Goal: Find specific page/section: Find specific page/section

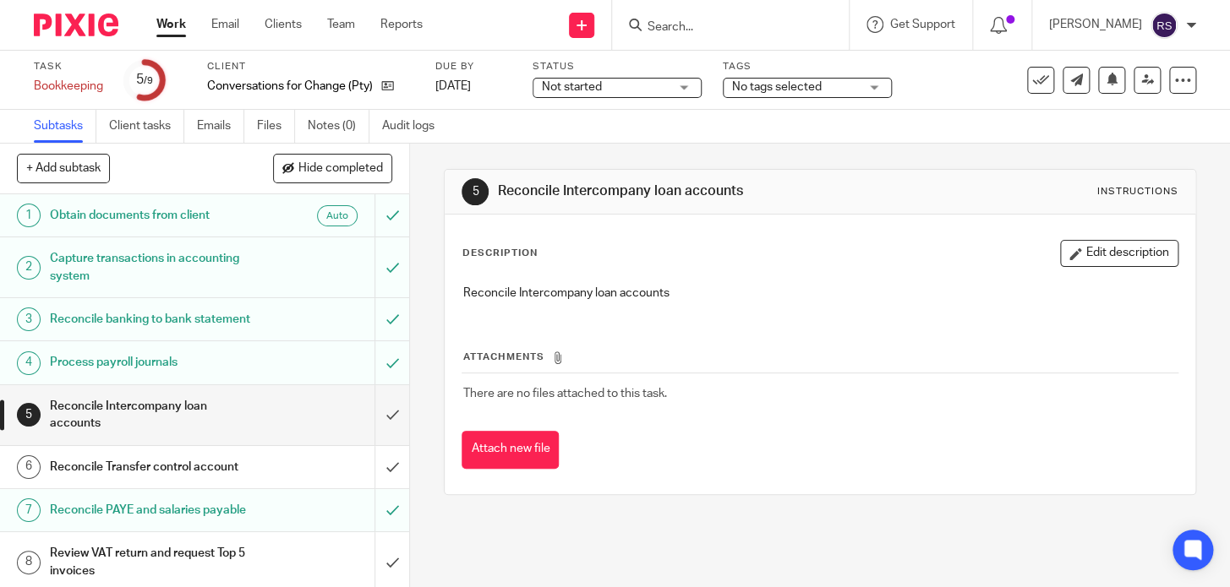
click at [699, 30] on input "Search" at bounding box center [722, 27] width 152 height 15
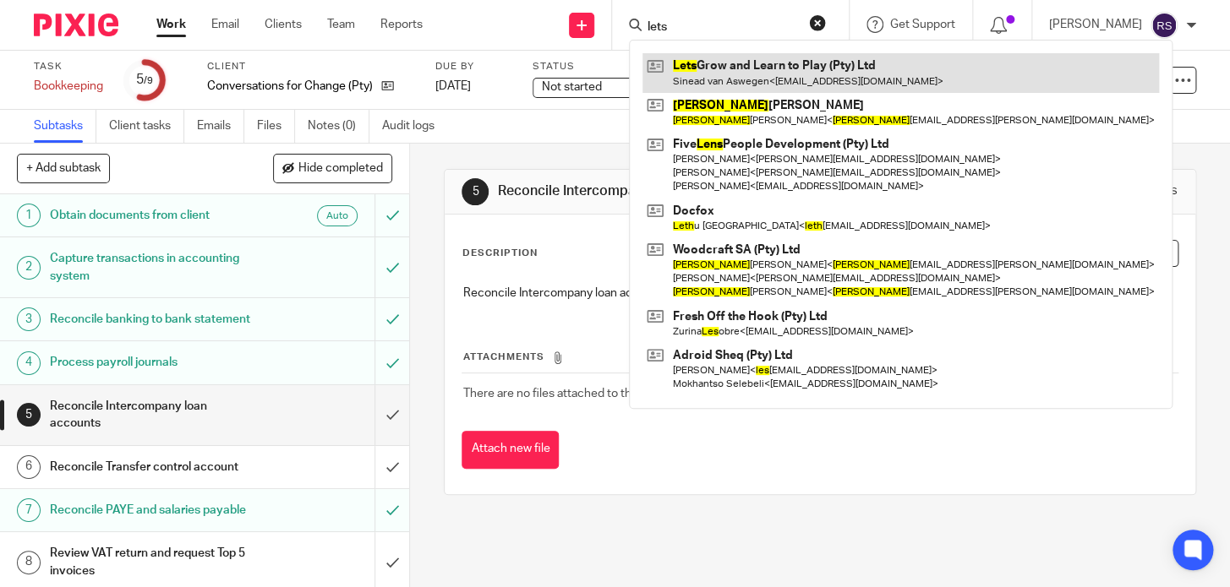
type input "lets"
click at [779, 53] on link at bounding box center [900, 72] width 516 height 39
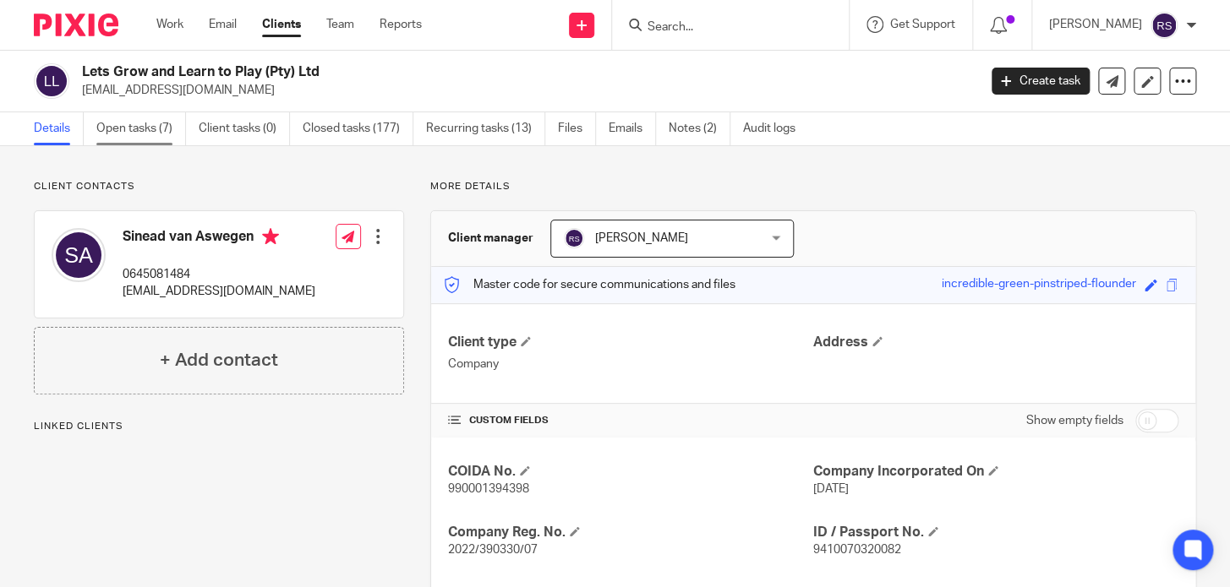
click at [163, 137] on link "Open tasks (7)" at bounding box center [141, 128] width 90 height 33
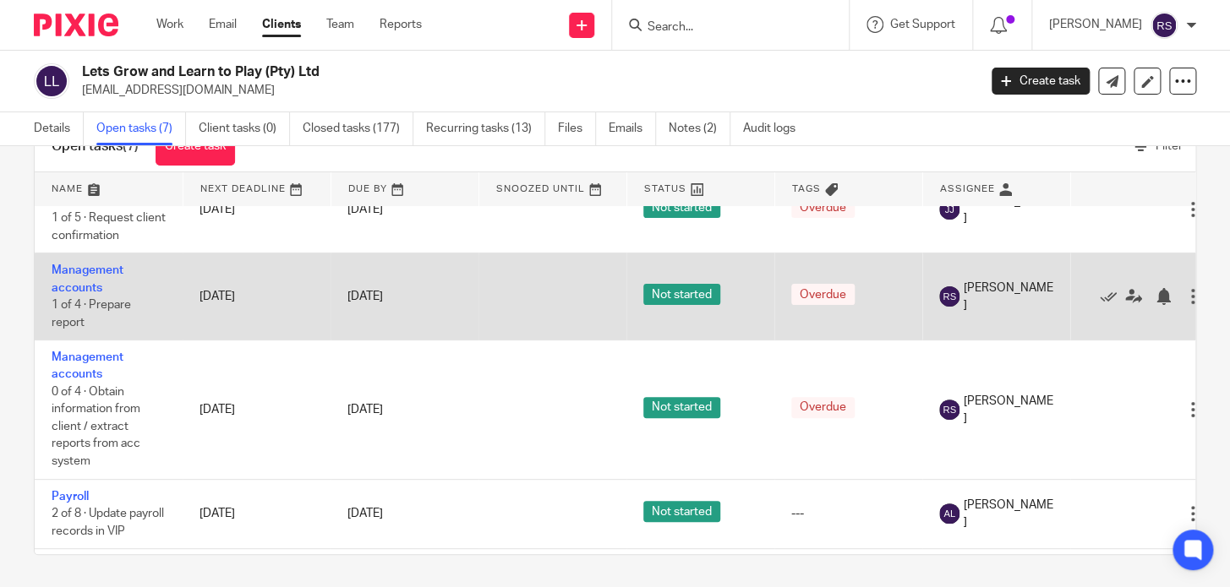
scroll to position [99, 0]
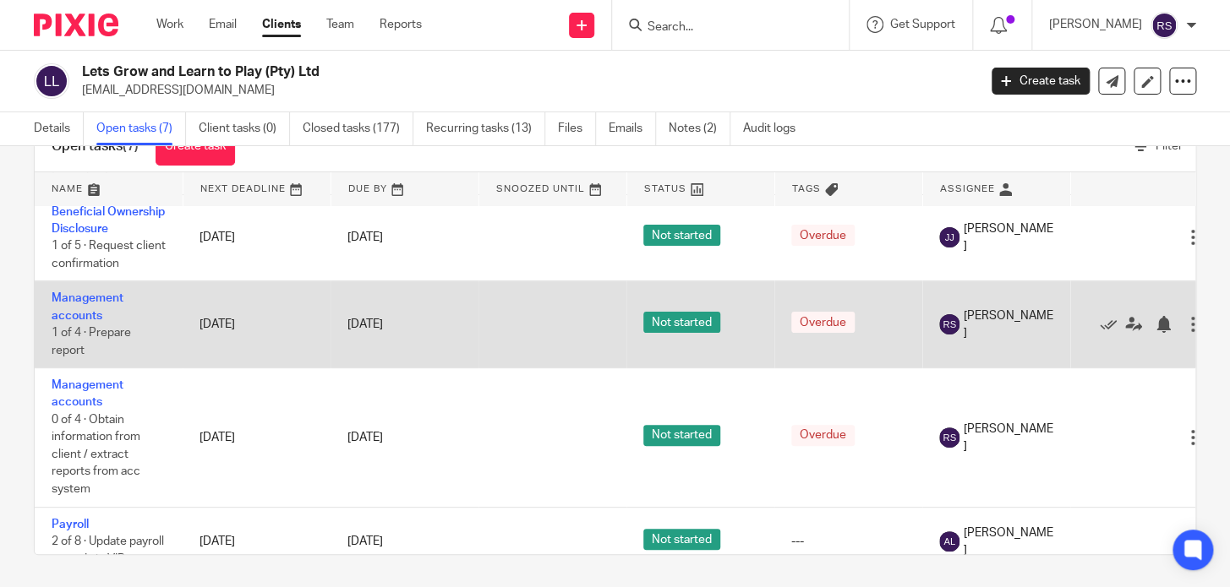
click at [78, 320] on td "Management accounts 1 of 4 · Prepare report" at bounding box center [109, 324] width 148 height 87
